Goal: Task Accomplishment & Management: Use online tool/utility

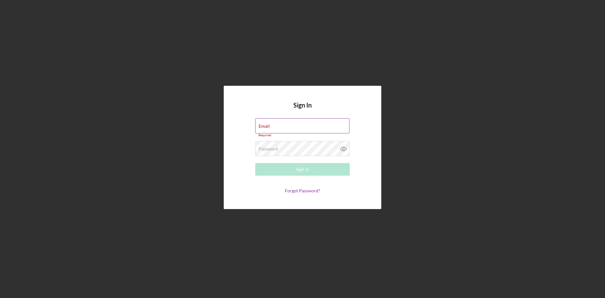
click at [324, 124] on div "Email Required" at bounding box center [302, 127] width 94 height 19
click at [307, 128] on input "Email" at bounding box center [302, 125] width 94 height 15
type input "[EMAIL_ADDRESS][DOMAIN_NAME]"
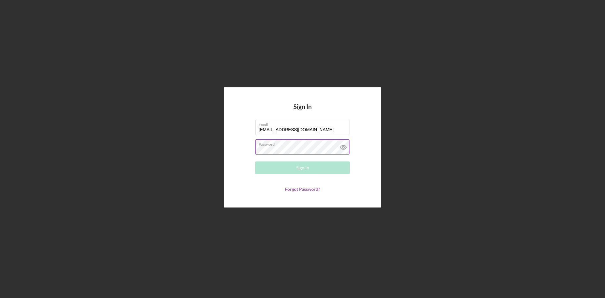
click at [298, 146] on div "Password Required" at bounding box center [302, 147] width 94 height 16
click at [255, 161] on button "Sign In" at bounding box center [302, 167] width 94 height 13
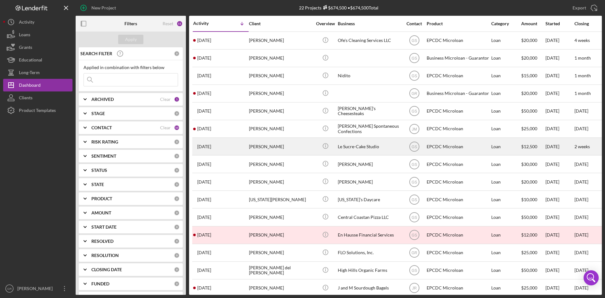
click at [285, 151] on div "[PERSON_NAME]" at bounding box center [280, 146] width 63 height 17
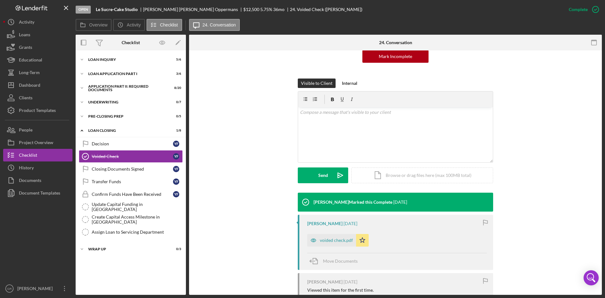
scroll to position [94, 0]
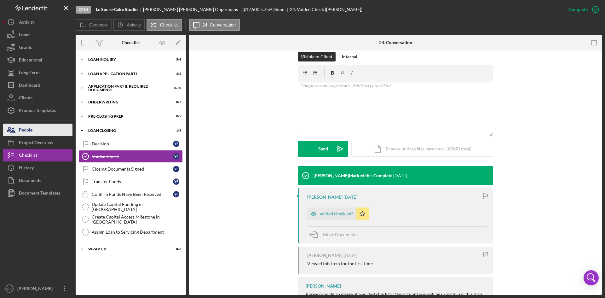
click at [38, 130] on button "People" at bounding box center [37, 129] width 69 height 13
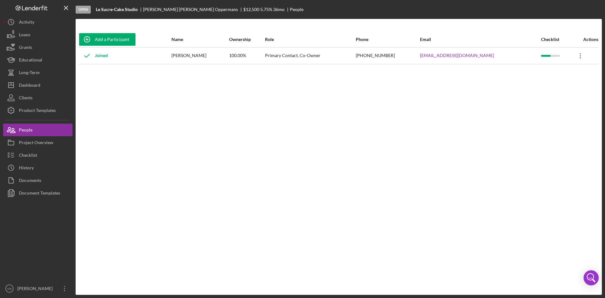
click at [572, 58] on icon "Icon/Overflow" at bounding box center [580, 56] width 16 height 16
click at [147, 59] on div "Joined" at bounding box center [125, 56] width 92 height 16
click at [149, 55] on div "Joined" at bounding box center [125, 56] width 92 height 16
click at [37, 141] on div "Project Overview" at bounding box center [36, 143] width 34 height 14
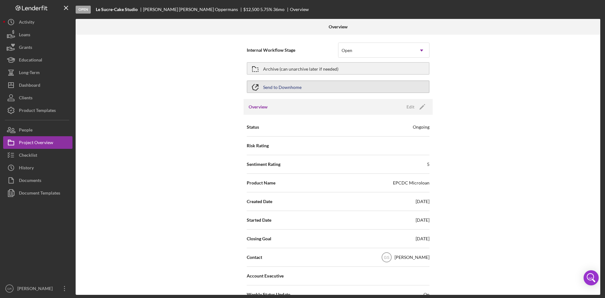
click at [310, 88] on button "Send to Downhome" at bounding box center [338, 86] width 183 height 13
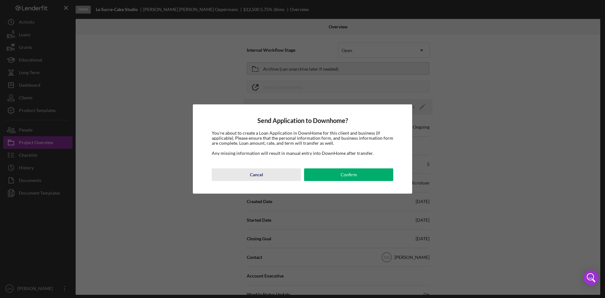
click at [249, 169] on button "Cancel" at bounding box center [256, 174] width 89 height 13
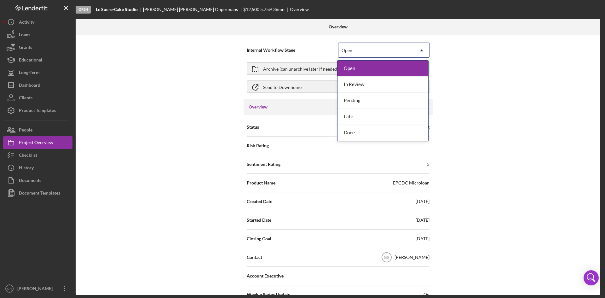
click at [419, 51] on icon "Icon/Dropdown Arrow" at bounding box center [421, 50] width 15 height 15
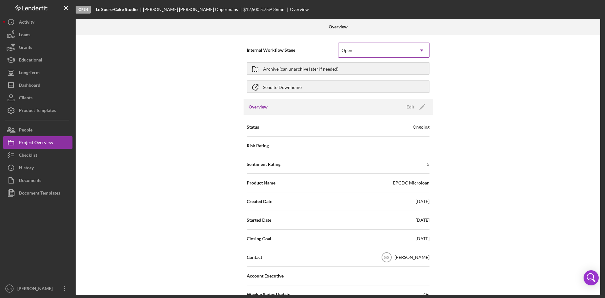
click at [419, 51] on icon "Icon/Dropdown Arrow" at bounding box center [421, 50] width 15 height 15
click at [47, 156] on button "Checklist" at bounding box center [37, 155] width 69 height 13
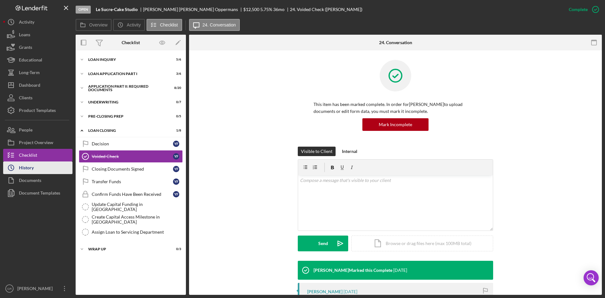
click at [41, 163] on button "Icon/History History" at bounding box center [37, 167] width 69 height 13
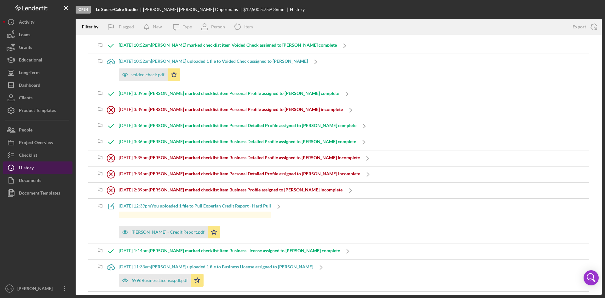
click at [36, 167] on button "Icon/History History" at bounding box center [37, 167] width 69 height 13
click at [40, 178] on div "Documents" at bounding box center [30, 181] width 22 height 14
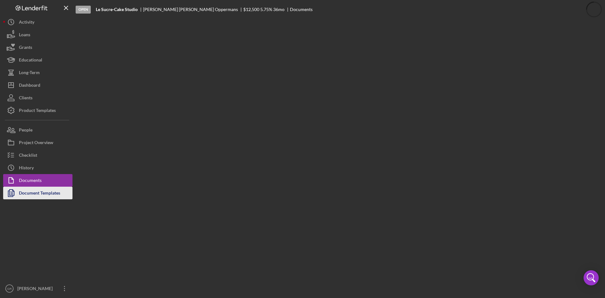
click at [41, 189] on div "Document Templates" at bounding box center [39, 193] width 41 height 14
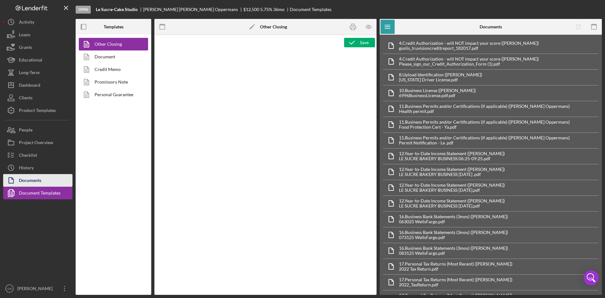
click at [43, 178] on button "Documents" at bounding box center [37, 180] width 69 height 13
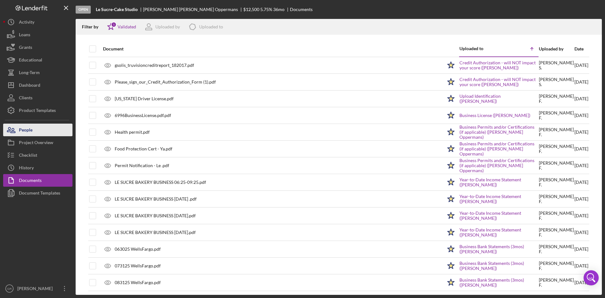
click at [25, 134] on div "People" at bounding box center [26, 130] width 14 height 14
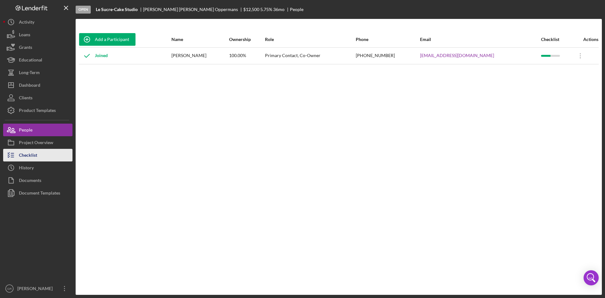
click at [17, 152] on icon "button" at bounding box center [11, 155] width 16 height 16
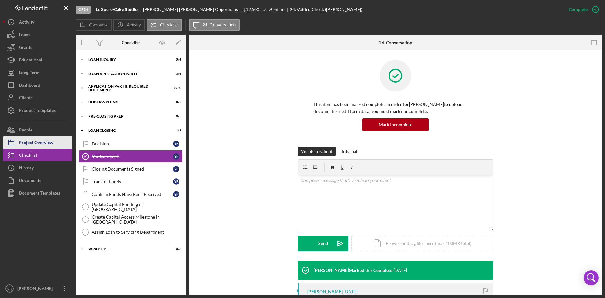
click at [29, 137] on div "Project Overview" at bounding box center [36, 143] width 34 height 14
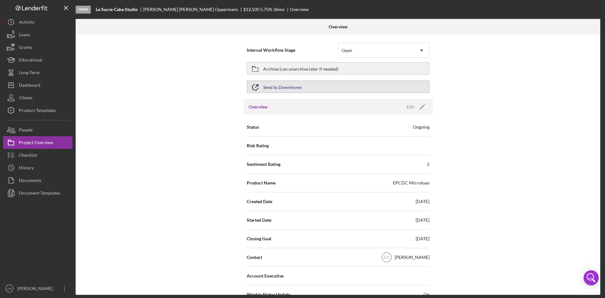
click at [309, 86] on button "Send to Downhome" at bounding box center [338, 86] width 183 height 13
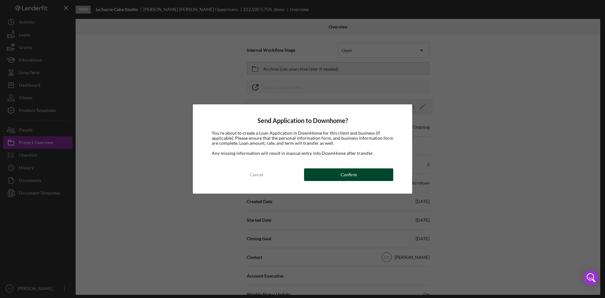
click at [336, 173] on button "Confirm" at bounding box center [348, 174] width 89 height 13
